Goal: Task Accomplishment & Management: Manage account settings

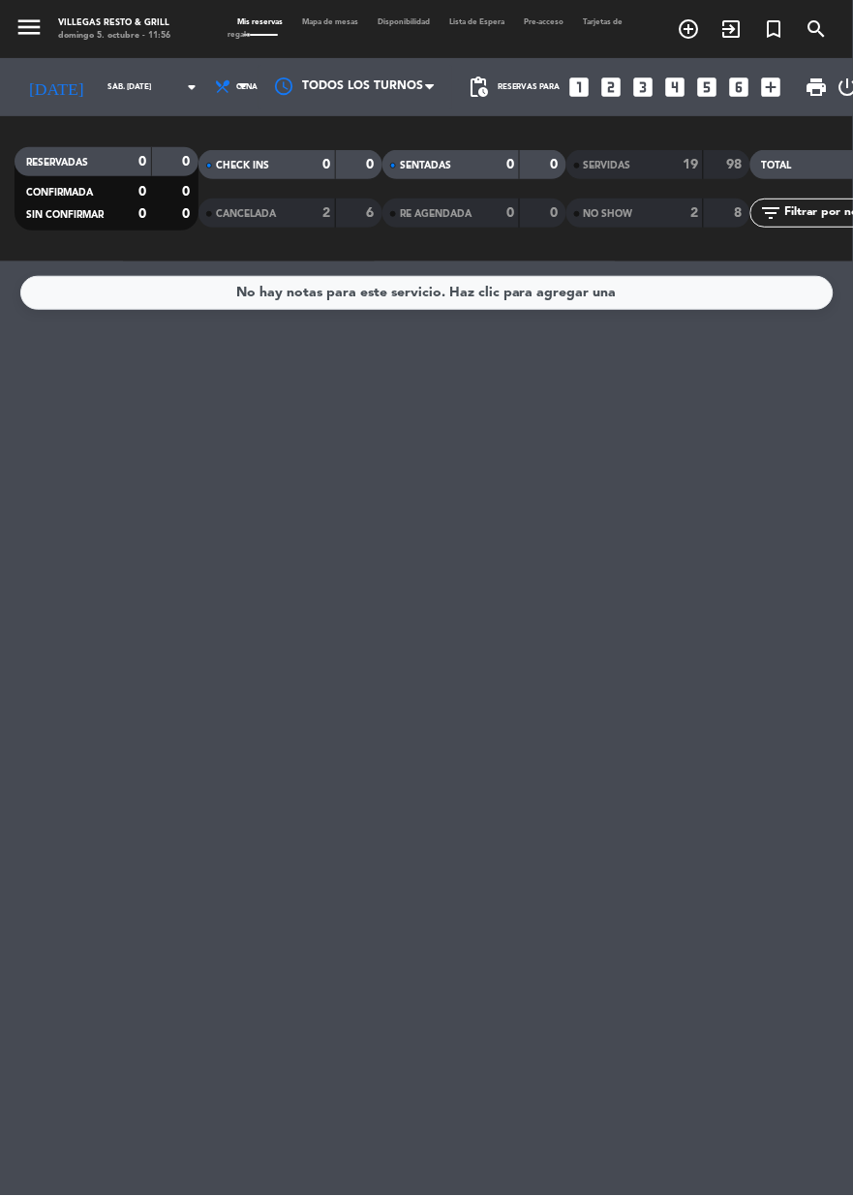
click at [98, 85] on input "[DATE]" at bounding box center [153, 87] width 111 height 29
click at [126, 86] on input "[DATE]" at bounding box center [153, 87] width 111 height 29
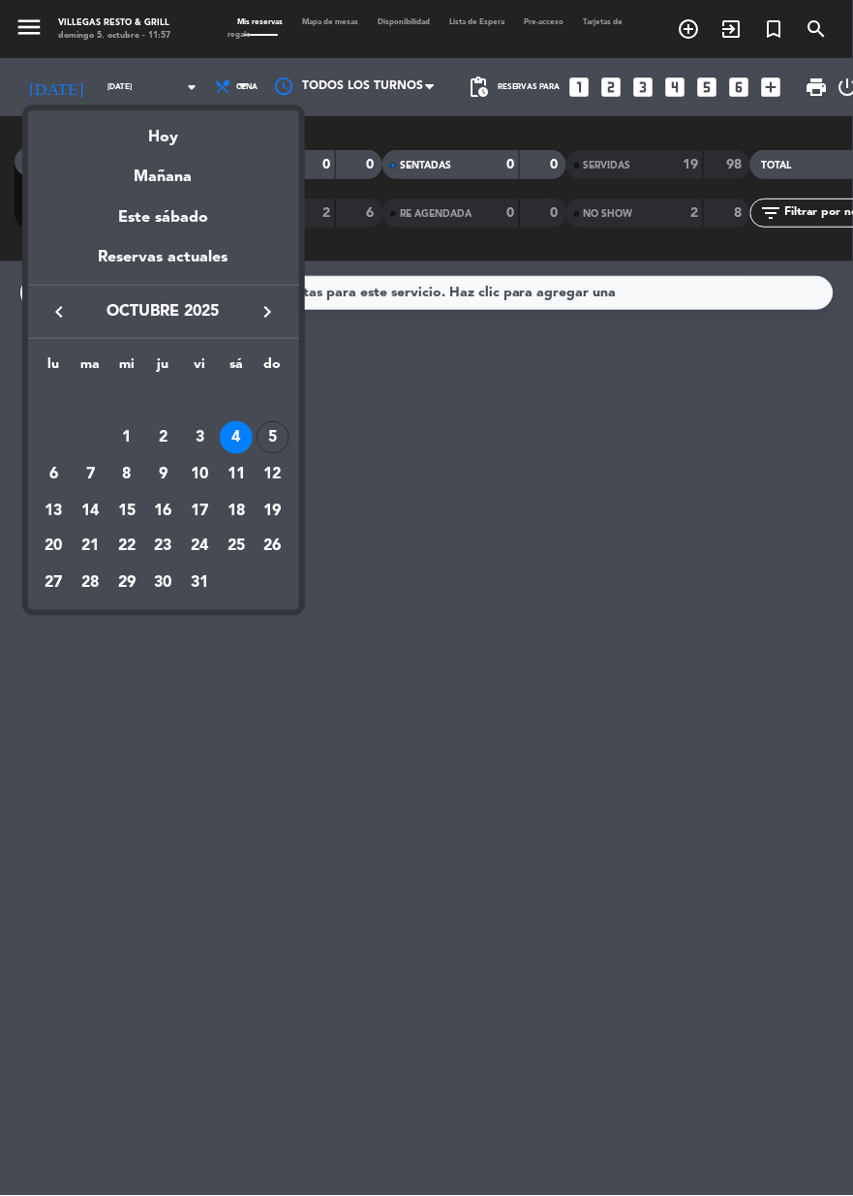
click at [182, 138] on div "Hoy" at bounding box center [163, 130] width 271 height 40
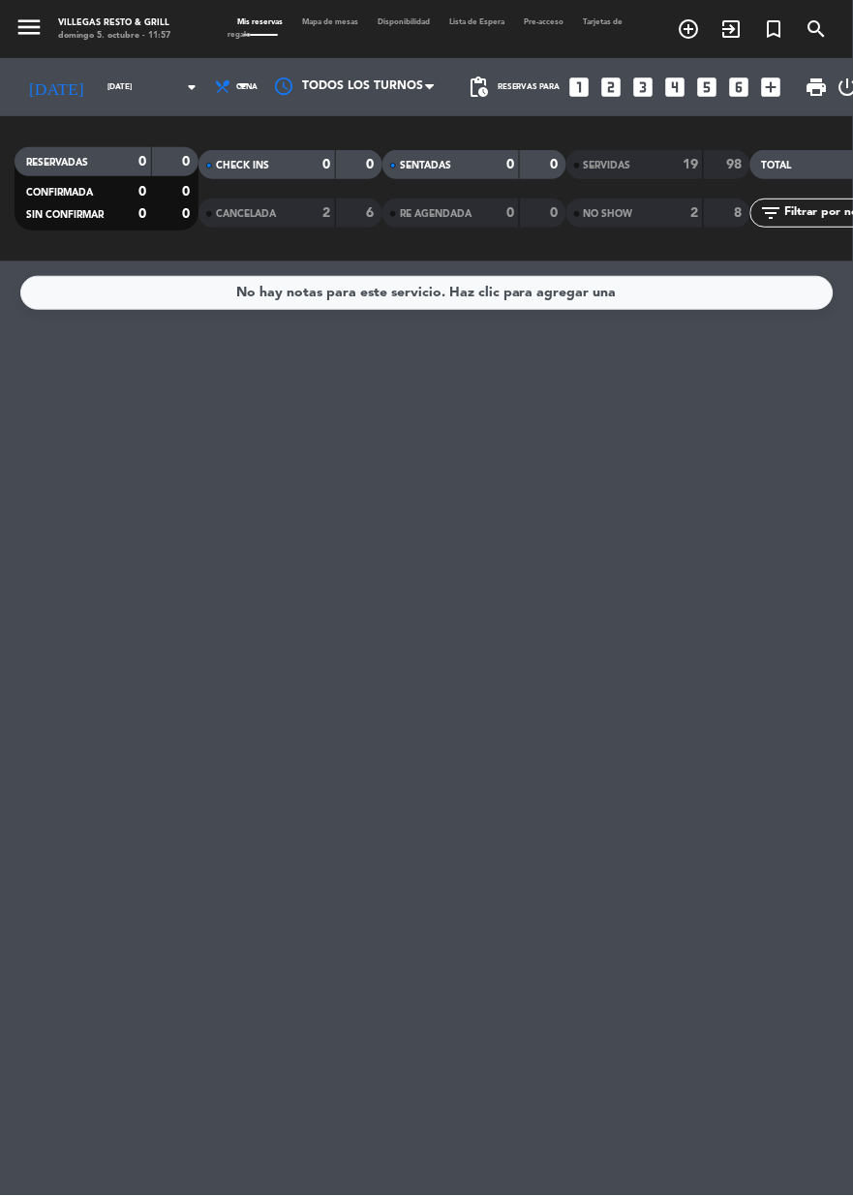
click at [166, 148] on div "RESERVADAS 0 0" at bounding box center [107, 161] width 184 height 29
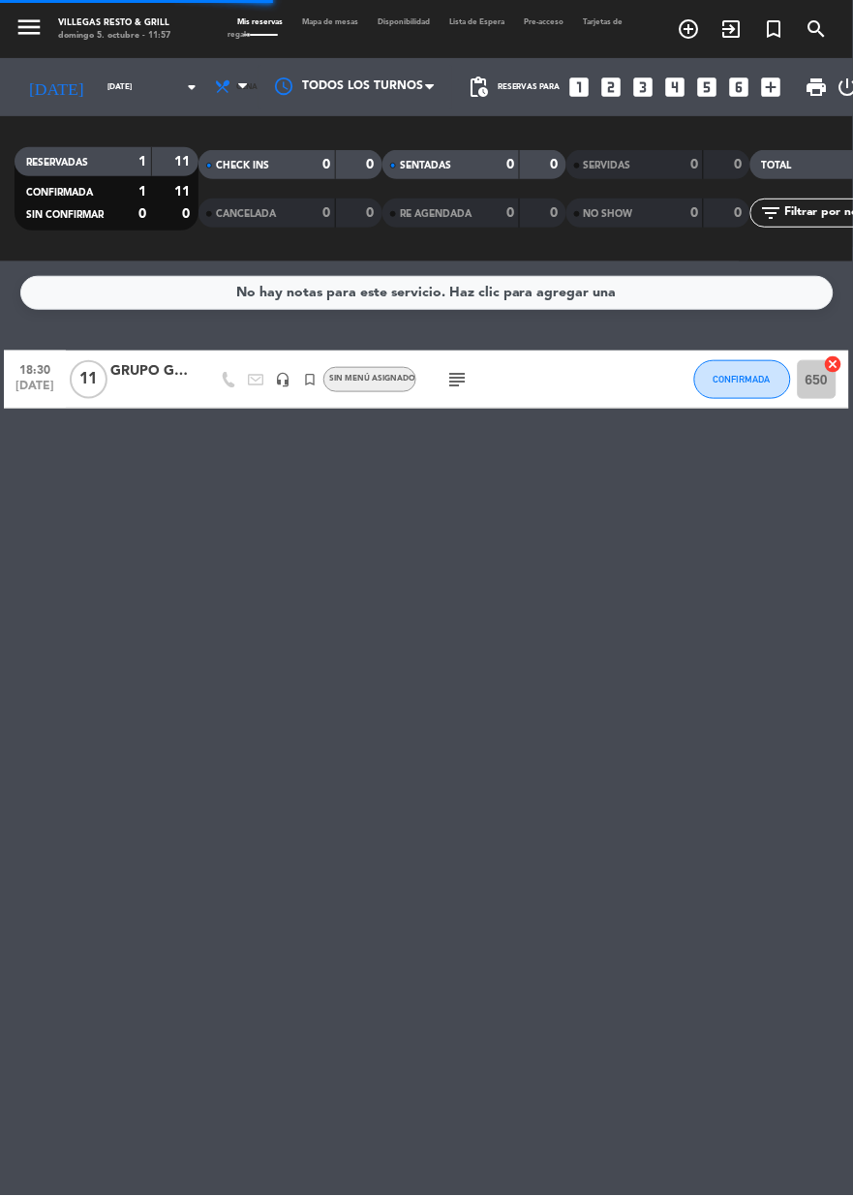
click at [211, 106] on span "Cena" at bounding box center [233, 87] width 50 height 43
click at [204, 184] on div "menu [PERSON_NAME] Resto & Grill [DATE] 5. octubre - 11:57 Mis reservas Mapa de…" at bounding box center [426, 131] width 853 height 262
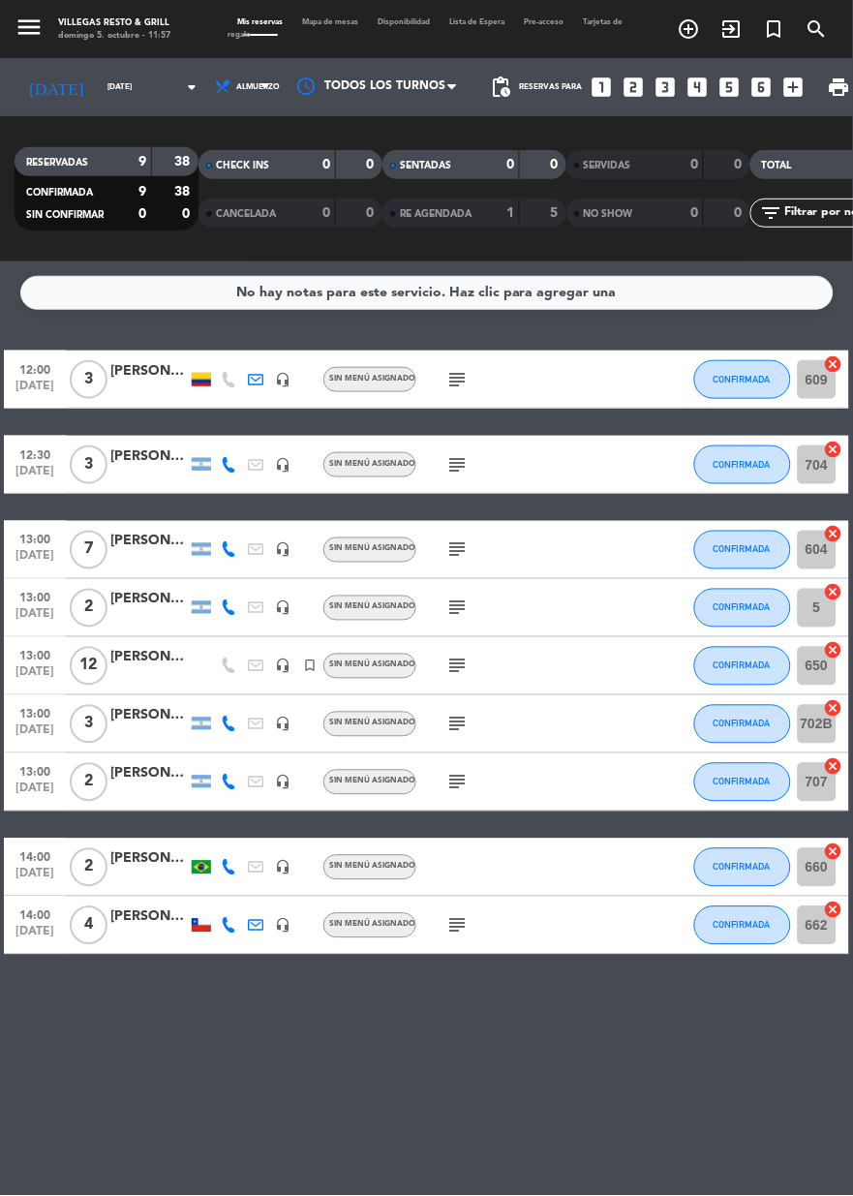
click at [851, 564] on bookings-row "12:00 [DATE] 3 [PERSON_NAME] headset_mic Sin menú asignado subject CONFIRMADA 6…" at bounding box center [426, 653] width 853 height 604
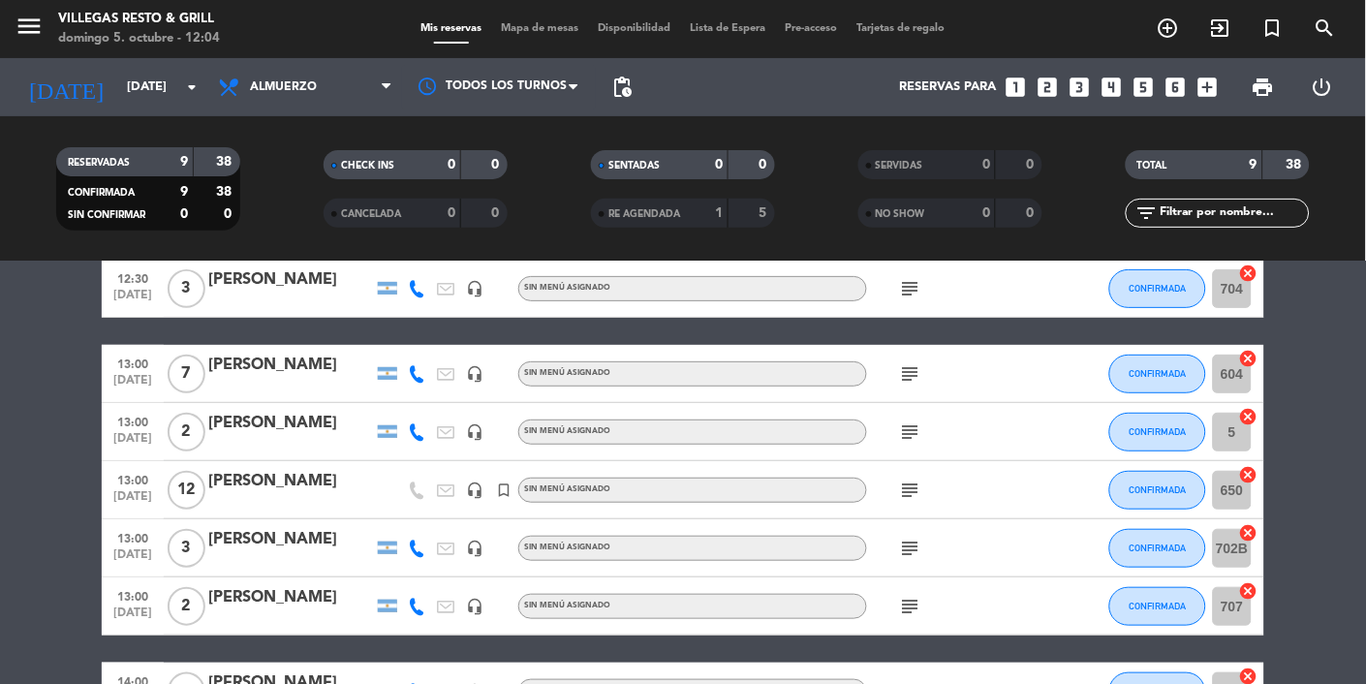
scroll to position [247, 0]
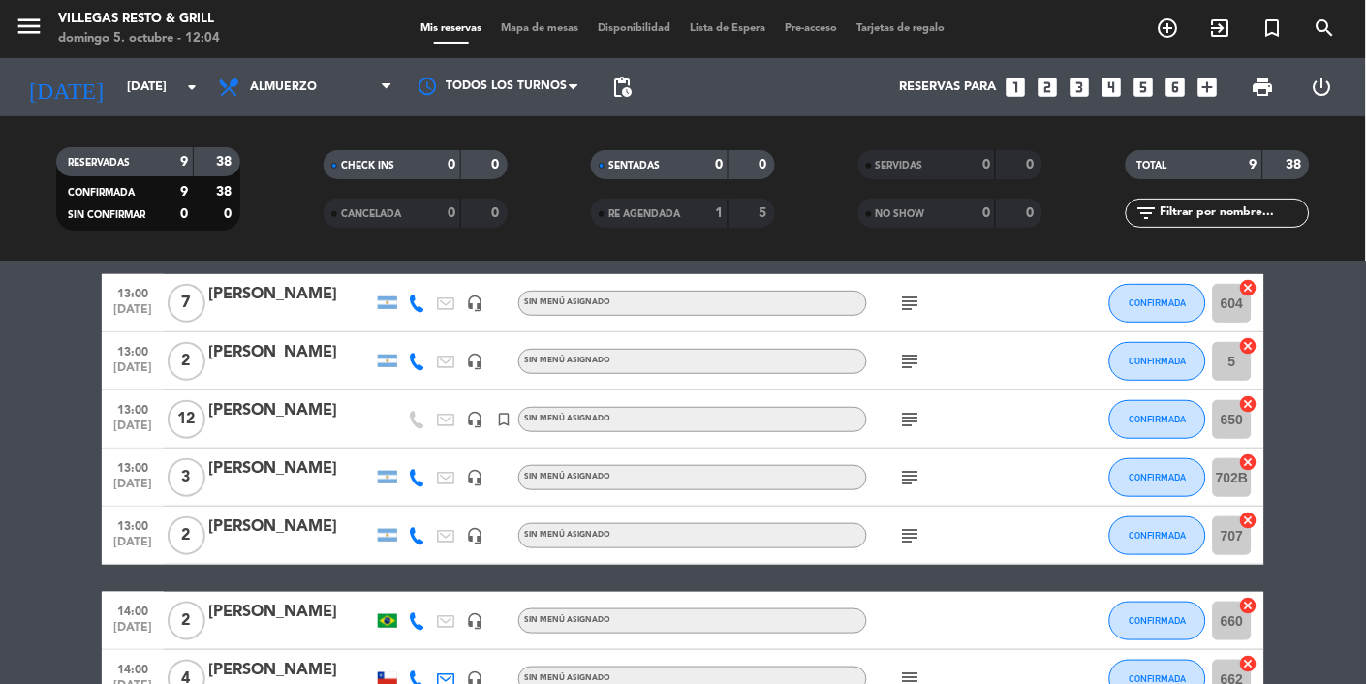
click at [117, 91] on input "[DATE]" at bounding box center [200, 87] width 167 height 35
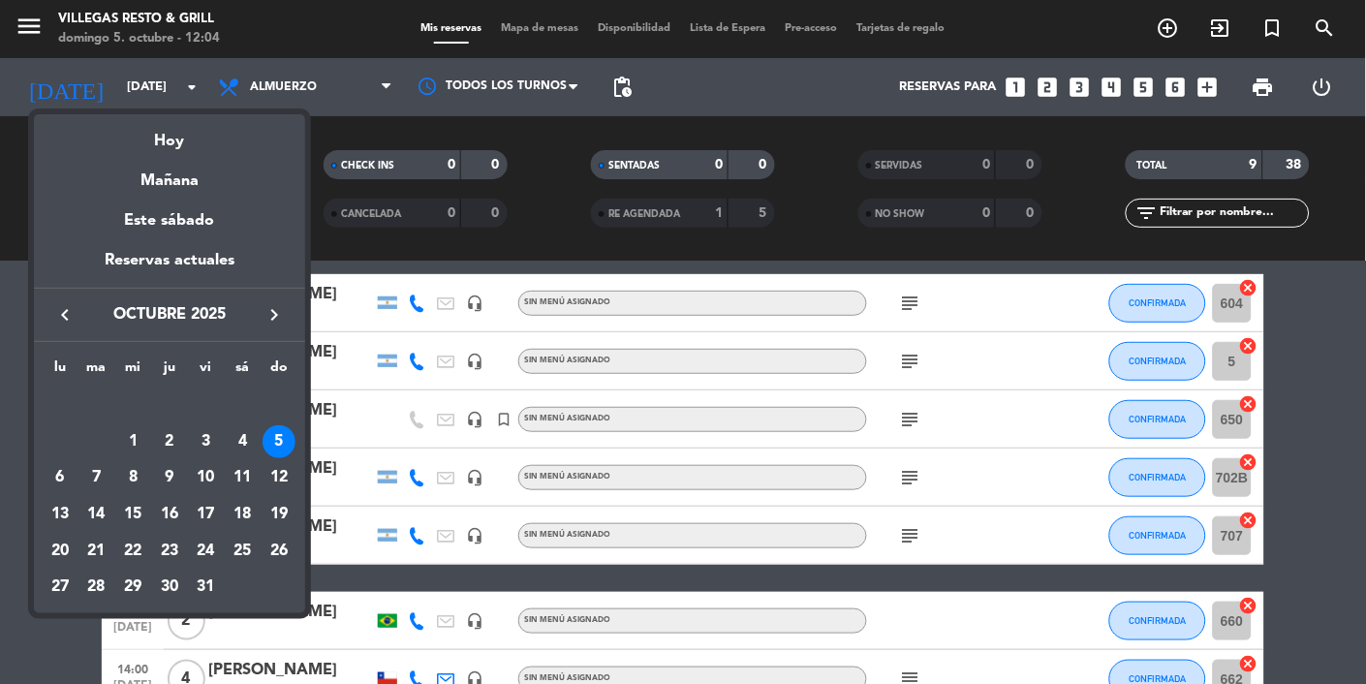
click at [171, 170] on div "Mañana" at bounding box center [169, 174] width 271 height 40
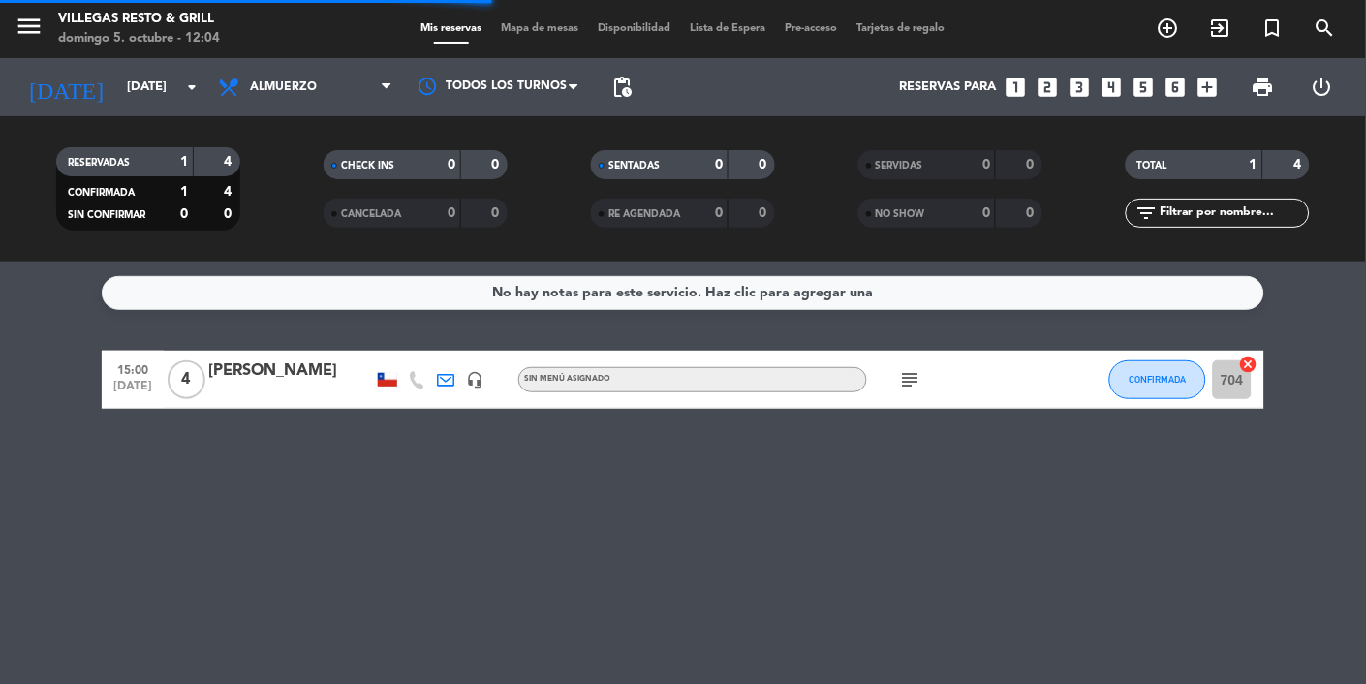
scroll to position [0, 0]
click at [117, 76] on input "[DATE]" at bounding box center [200, 87] width 167 height 35
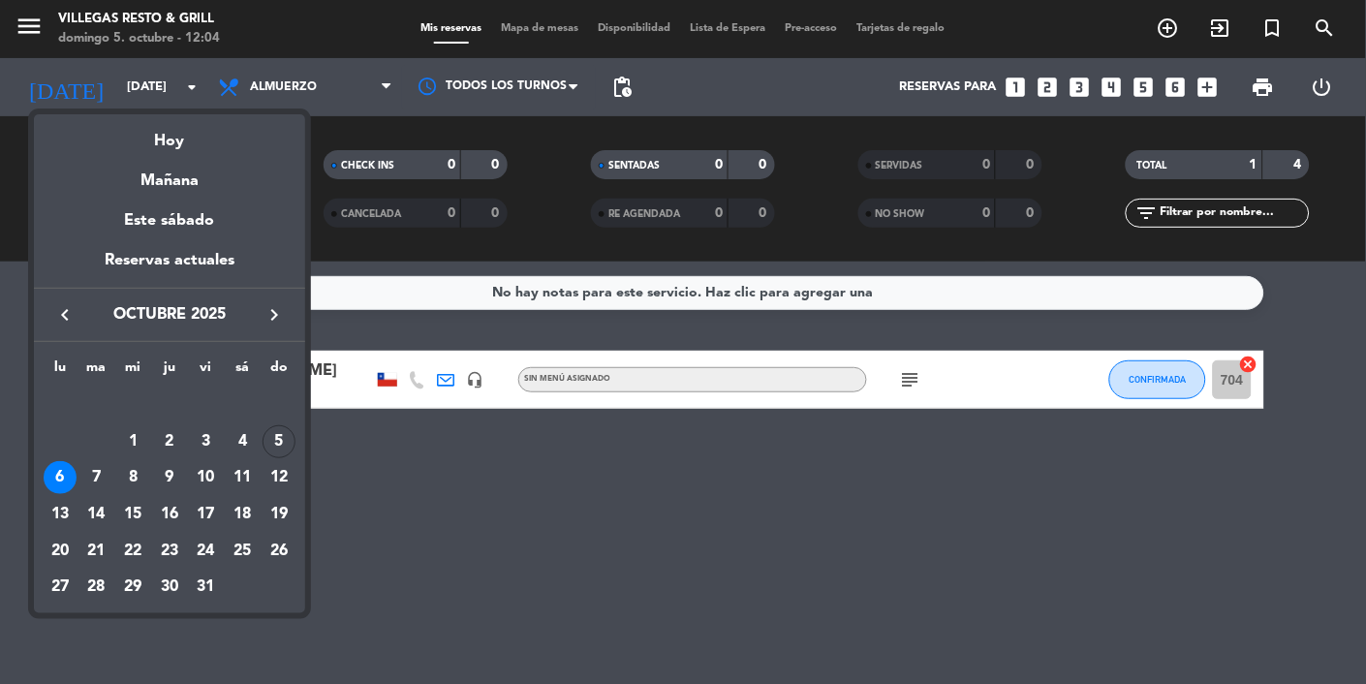
click at [165, 146] on div "Hoy" at bounding box center [169, 134] width 271 height 40
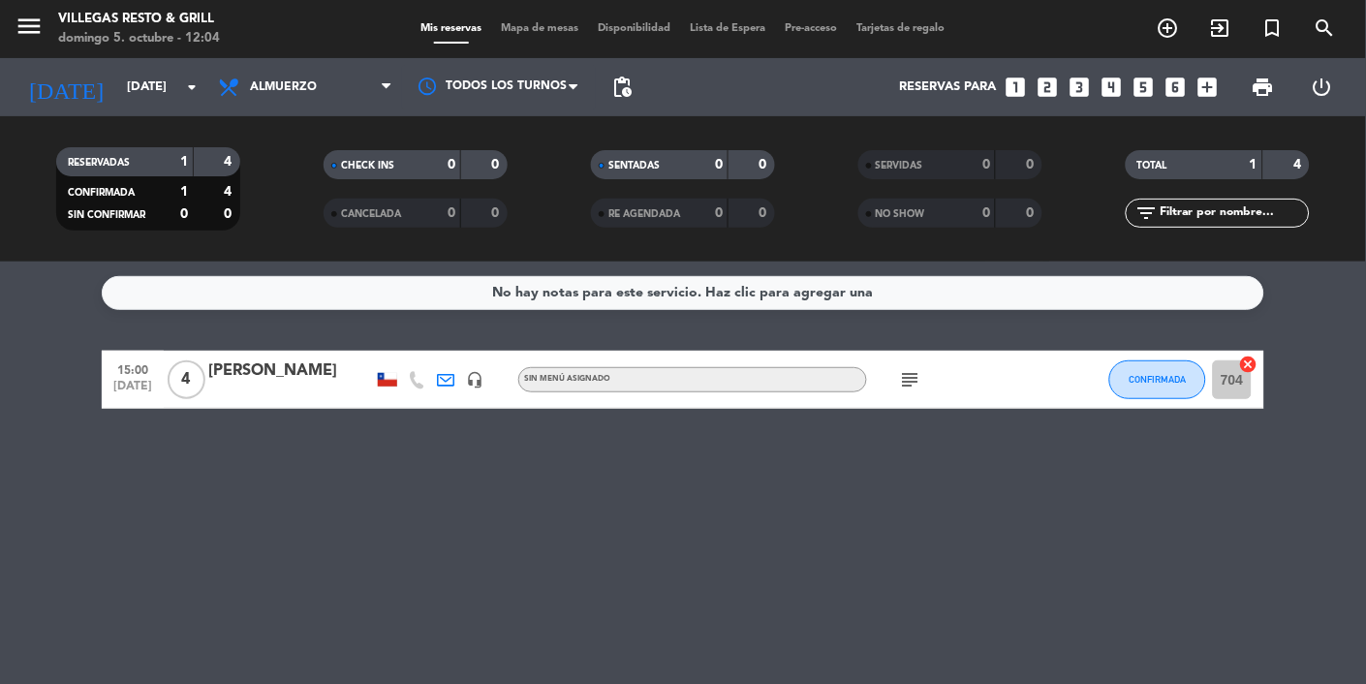
type input "[DATE]"
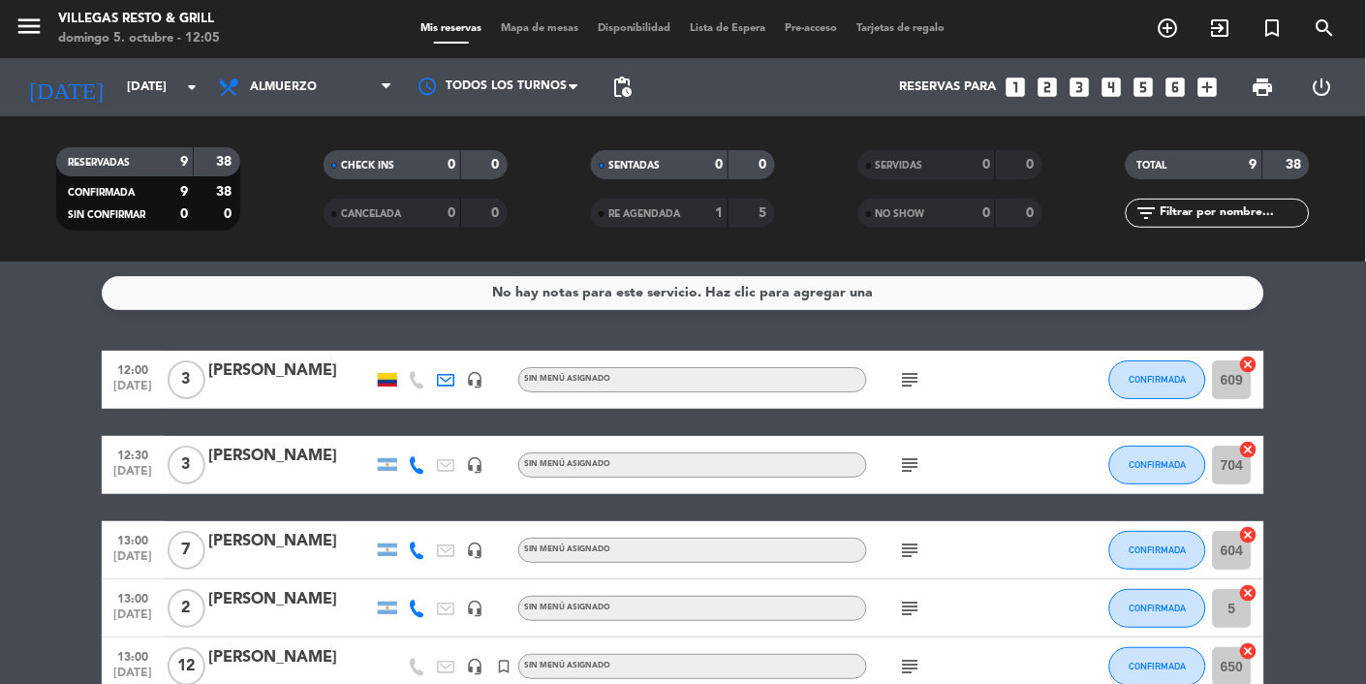
click at [852, 465] on icon "subject" at bounding box center [910, 464] width 23 height 23
click at [852, 416] on bookings-row "12:00 [DATE] 3 [PERSON_NAME] headset_mic Sin menú asignado subject CONFIRMADA 6…" at bounding box center [683, 653] width 1366 height 604
click at [531, 34] on div "Mis reservas Mapa de mesas Disponibilidad Lista de Espera Pre-acceso Tarjetas d…" at bounding box center [683, 28] width 543 height 17
click at [522, 34] on div "Mis reservas Mapa de mesas Disponibilidad Lista de Espera Pre-acceso Tarjetas d…" at bounding box center [683, 28] width 543 height 17
click at [519, 30] on span "Mapa de mesas" at bounding box center [540, 28] width 97 height 11
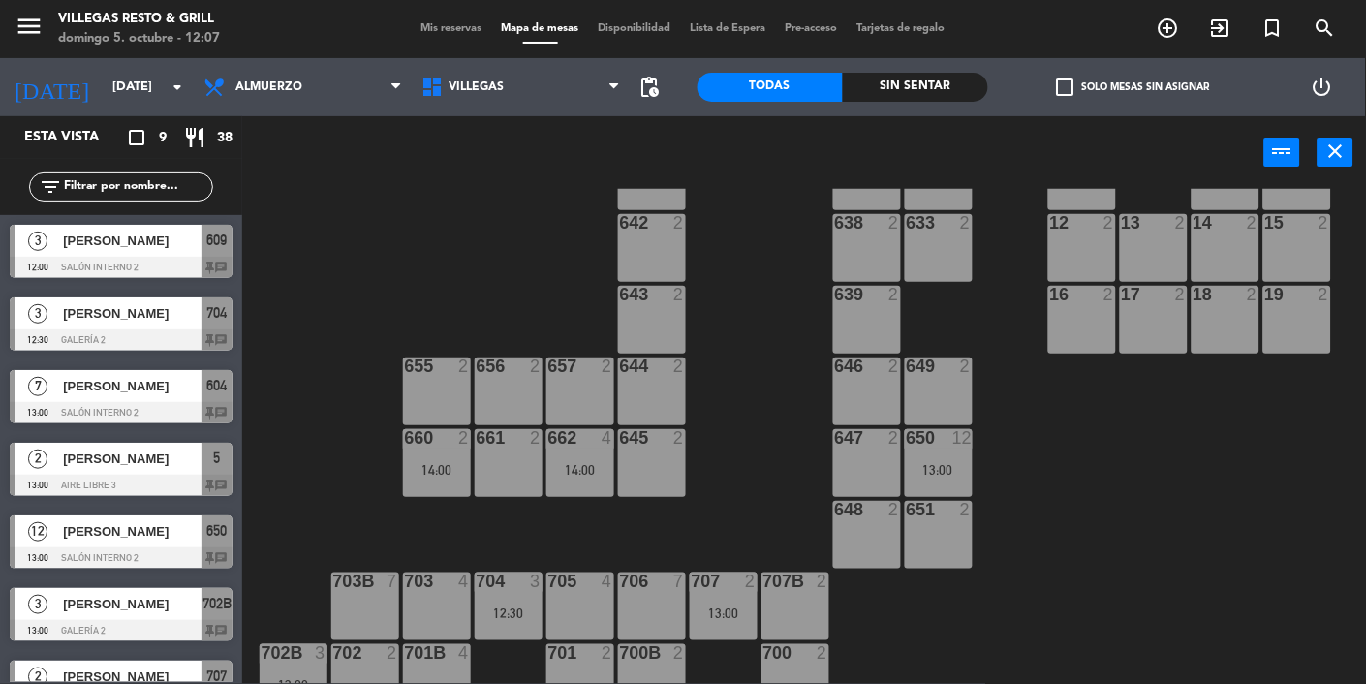
scroll to position [659, 0]
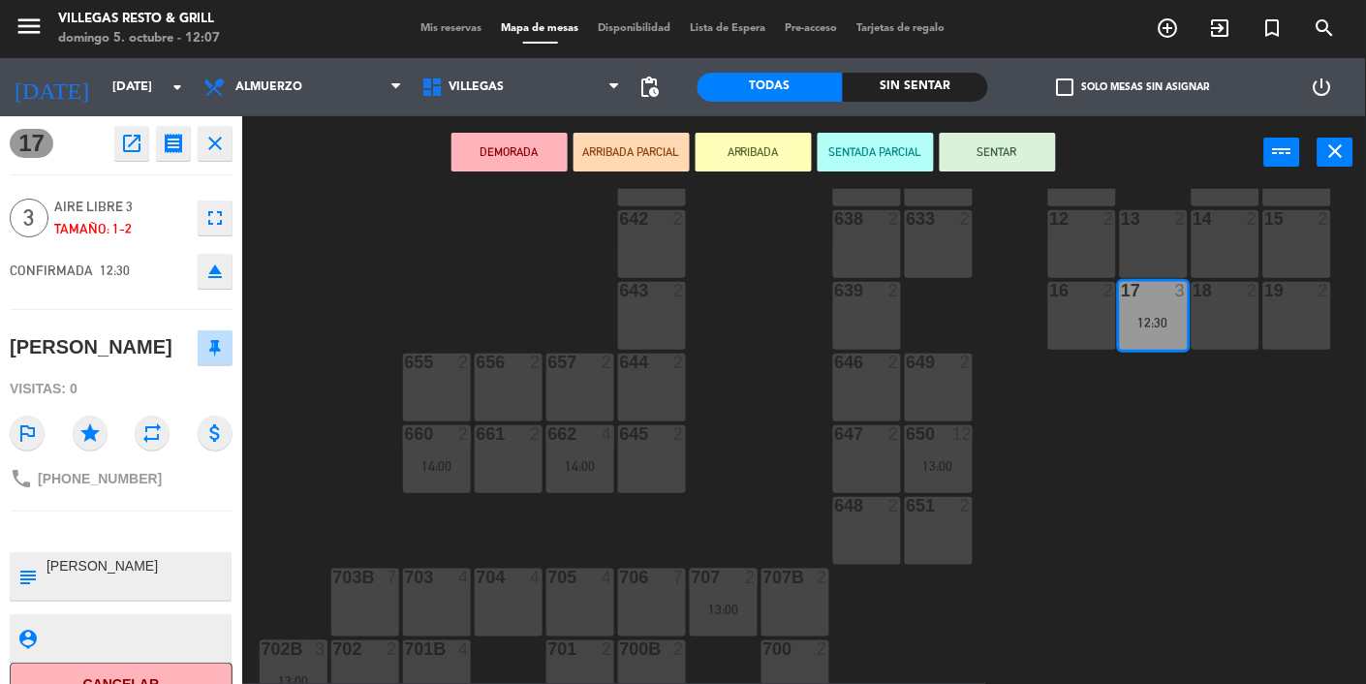
click at [852, 153] on button "SENTAR" at bounding box center [998, 152] width 116 height 39
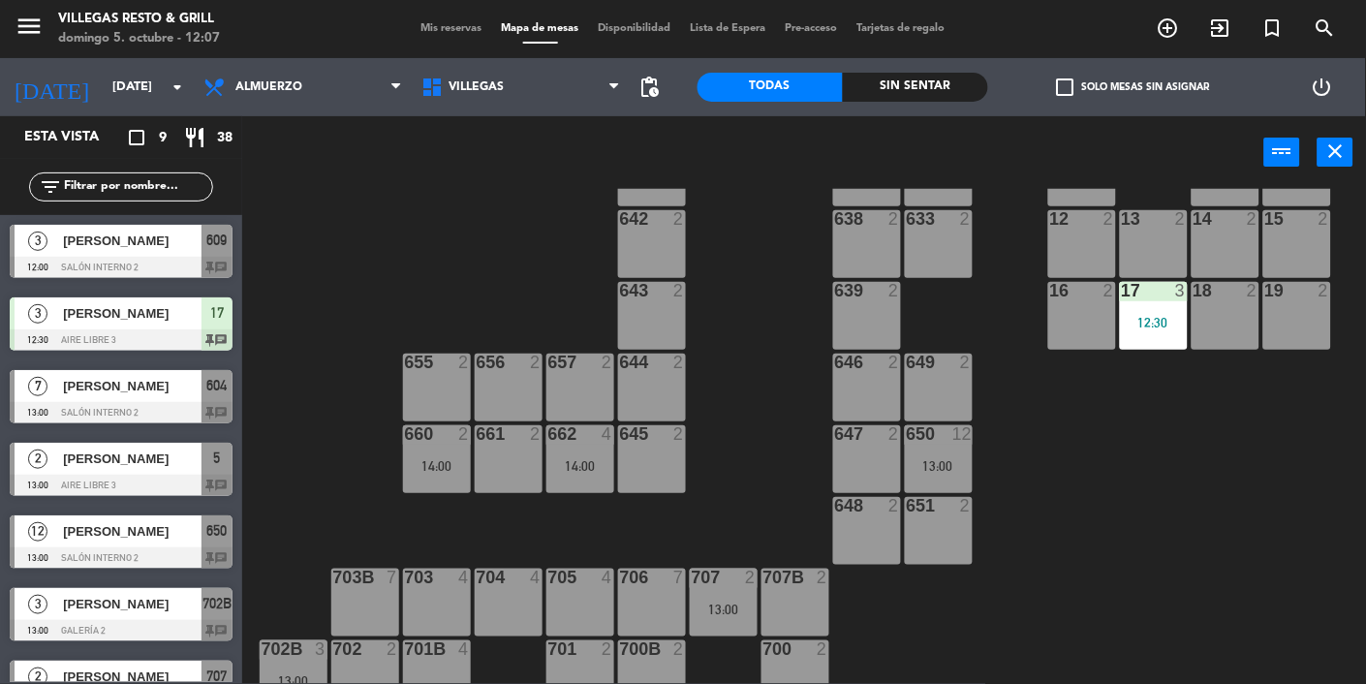
click at [428, 24] on span "Mis reservas" at bounding box center [452, 28] width 80 height 11
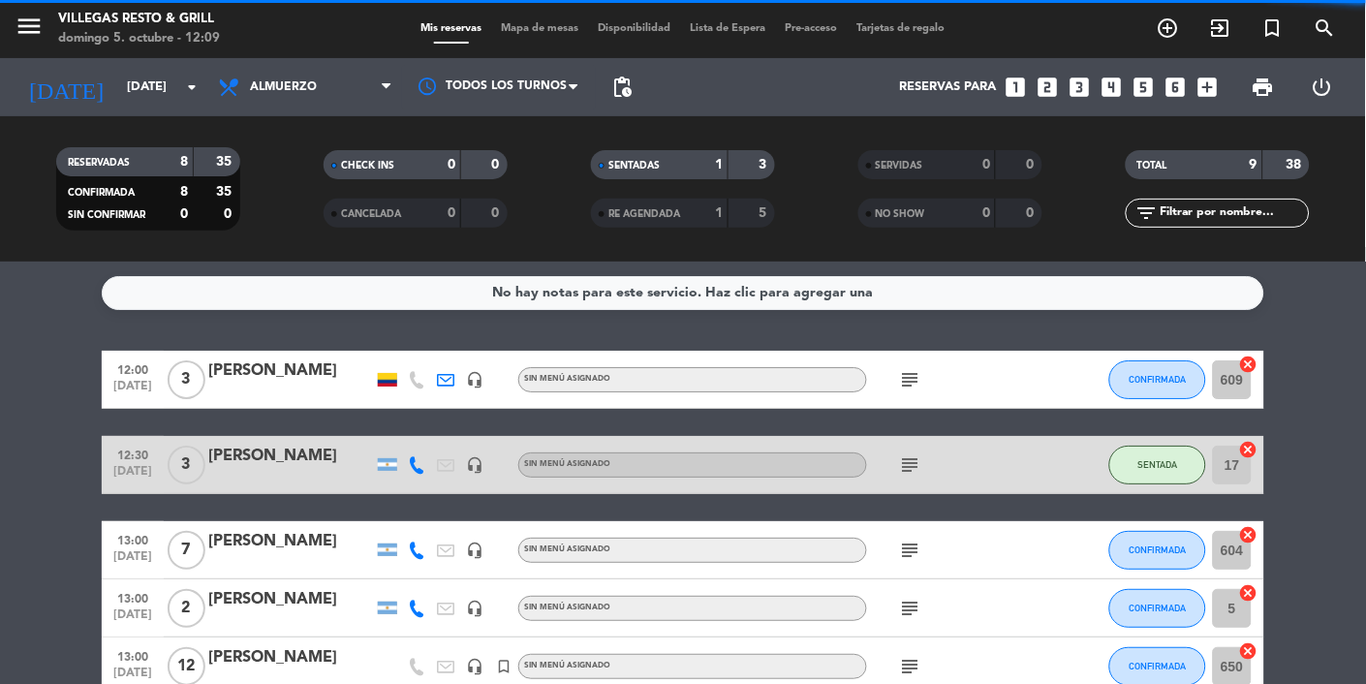
click at [852, 374] on icon "subject" at bounding box center [910, 379] width 23 height 23
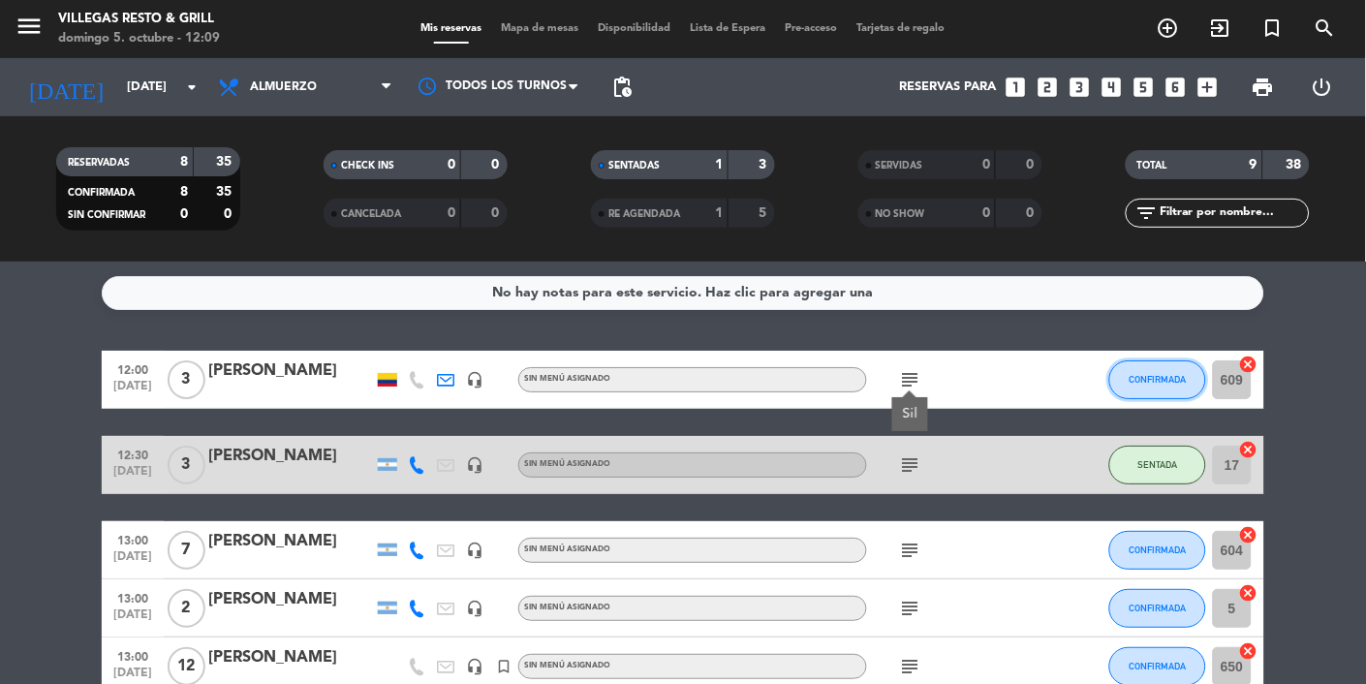
click at [852, 369] on button "CONFIRMADA" at bounding box center [1157, 379] width 97 height 39
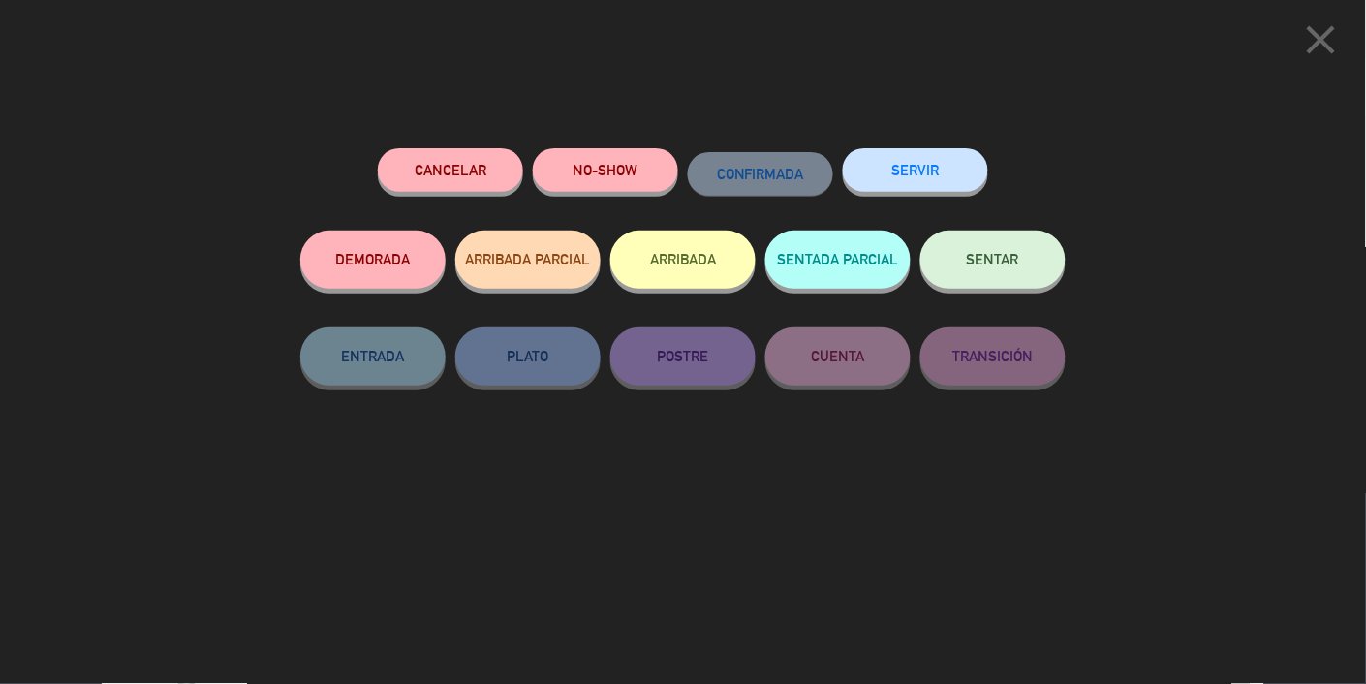
click at [852, 256] on button "SENTAR" at bounding box center [992, 260] width 145 height 58
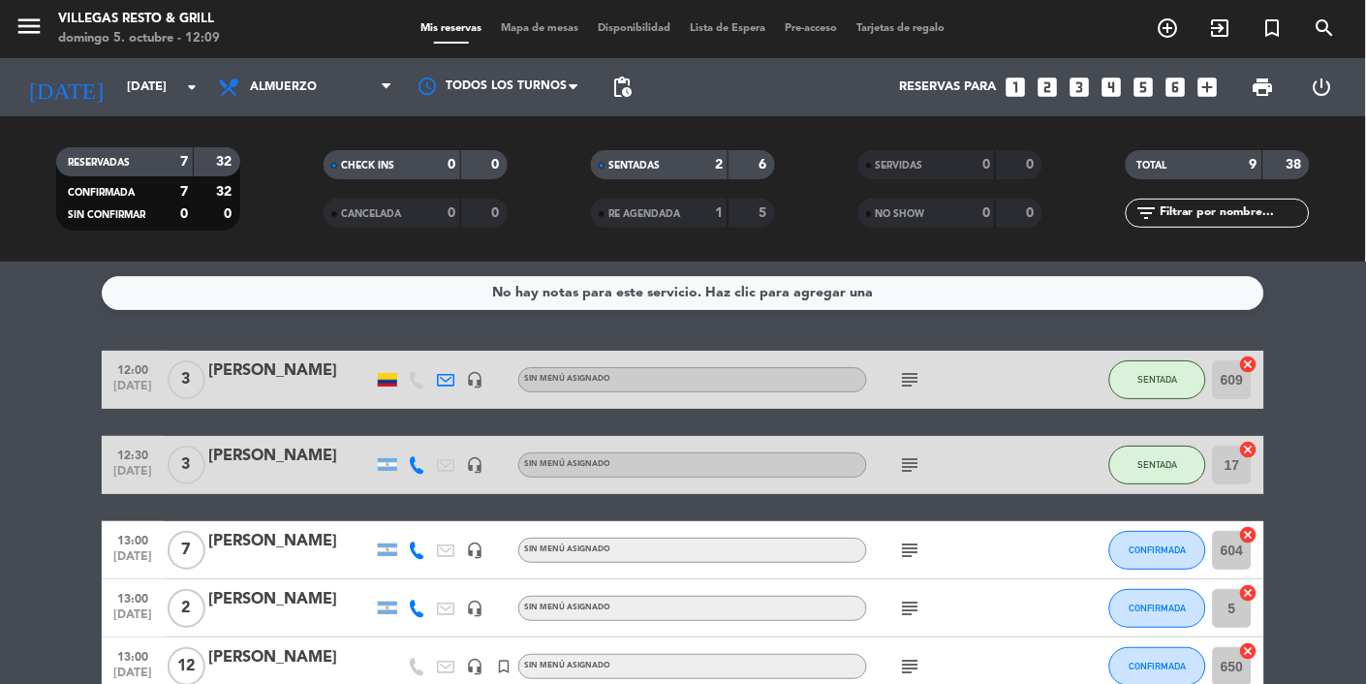
click at [688, 161] on div "2" at bounding box center [704, 165] width 39 height 22
